Goal: Task Accomplishment & Management: Use online tool/utility

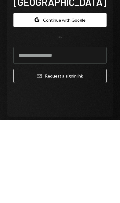
scroll to position [33, 0]
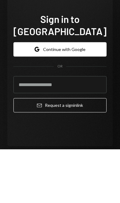
click at [34, 96] on button "Google Continue with Google" at bounding box center [59, 103] width 93 height 14
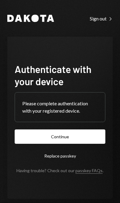
click at [75, 144] on button "Continue" at bounding box center [60, 137] width 91 height 14
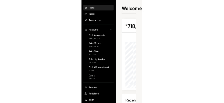
scroll to position [14, 0]
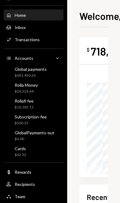
click at [37, 172] on div "Dollar Rewards" at bounding box center [33, 173] width 55 height 6
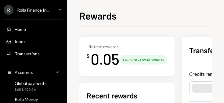
click at [28, 83] on div "Global payments" at bounding box center [31, 83] width 32 height 5
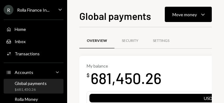
click at [120, 14] on div "Move money Caret Down" at bounding box center [189, 14] width 32 height 7
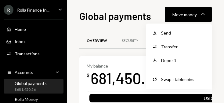
click at [120, 78] on div "Swap stablecoins" at bounding box center [183, 79] width 45 height 6
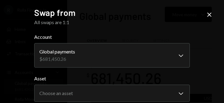
scroll to position [20, 0]
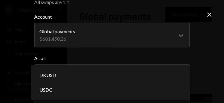
click at [120, 72] on div "DKUSD" at bounding box center [110, 75] width 154 height 15
select select "****"
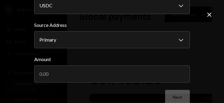
scroll to position [87, 0]
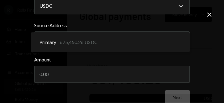
click at [120, 44] on div "Primary 675,450.26 USDC" at bounding box center [110, 42] width 154 height 15
click at [120, 39] on div "Primary 675,450.26 USDC" at bounding box center [110, 42] width 154 height 15
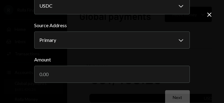
click at [57, 71] on input "Amount" at bounding box center [112, 74] width 156 height 17
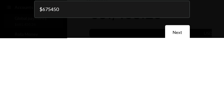
type input "675450"
click at [120, 10] on div "**********" at bounding box center [112, 51] width 224 height 103
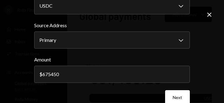
click at [120, 95] on button "Next" at bounding box center [177, 97] width 25 height 14
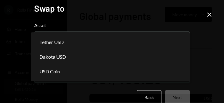
select select "*****"
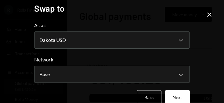
click at [120, 97] on button "Next" at bounding box center [177, 97] width 25 height 14
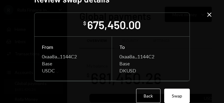
scroll to position [13, 0]
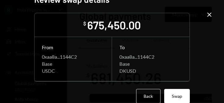
click at [120, 97] on button "Swap" at bounding box center [178, 96] width 26 height 14
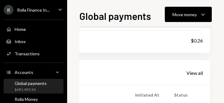
scroll to position [91, 134]
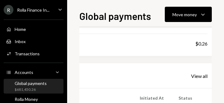
click at [120, 13] on div "Move money" at bounding box center [185, 14] width 24 height 6
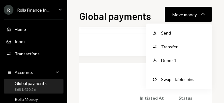
click at [120, 79] on div "Swap stablecoins" at bounding box center [183, 79] width 45 height 6
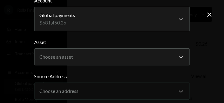
scroll to position [37, 0]
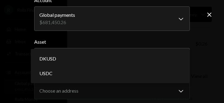
select select "*****"
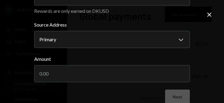
scroll to position [96, 0]
click at [120, 74] on input "Amount" at bounding box center [112, 73] width 156 height 17
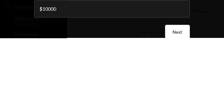
type input "10000"
click at [120, 11] on div "**********" at bounding box center [112, 51] width 224 height 103
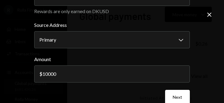
click at [120, 96] on button "Next" at bounding box center [177, 97] width 25 height 14
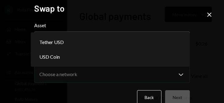
select select "****"
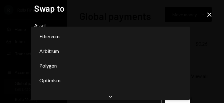
scroll to position [0, 0]
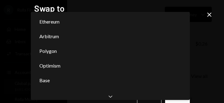
select select "**********"
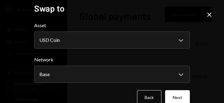
click at [120, 95] on button "Next" at bounding box center [177, 97] width 25 height 14
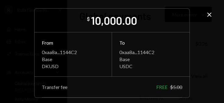
scroll to position [13, 0]
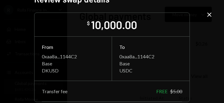
click at [120, 14] on icon "Close" at bounding box center [209, 14] width 7 height 7
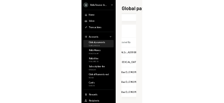
scroll to position [105, 107]
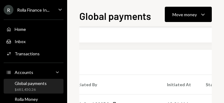
click at [120, 16] on icon "Caret Down" at bounding box center [203, 14] width 7 height 7
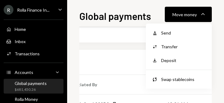
click at [120, 33] on div "Send" at bounding box center [183, 33] width 45 height 6
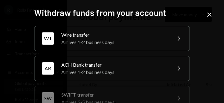
click at [120, 38] on div "Wire transfer" at bounding box center [114, 34] width 106 height 7
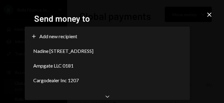
select select "**********"
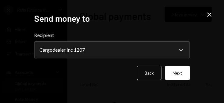
click at [120, 80] on button "Next" at bounding box center [177, 73] width 25 height 14
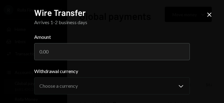
click at [47, 49] on input "Amount" at bounding box center [112, 51] width 156 height 17
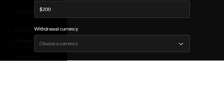
type input "200"
click at [120, 6] on div "**********" at bounding box center [112, 51] width 224 height 103
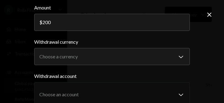
scroll to position [35, 0]
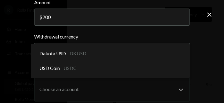
click at [120, 55] on div "Dakota USD DKUSD" at bounding box center [110, 53] width 154 height 15
select select "*****"
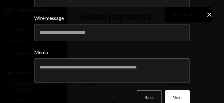
click at [120, 97] on button "Next" at bounding box center [177, 97] width 25 height 14
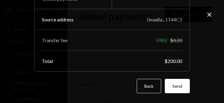
scroll to position [76, 0]
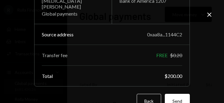
click at [120, 15] on icon "Close" at bounding box center [209, 14] width 7 height 7
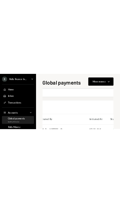
scroll to position [0, 0]
